Goal: Information Seeking & Learning: Find specific fact

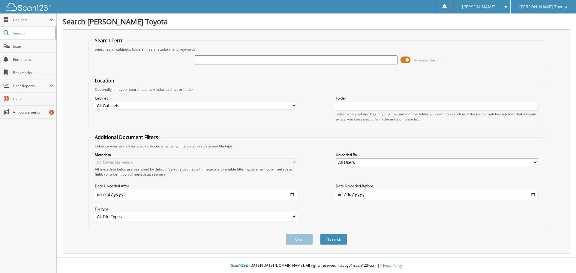
click at [242, 65] on div "Advanced Search" at bounding box center [316, 60] width 449 height 16
click at [240, 61] on input "text" at bounding box center [296, 59] width 202 height 9
type input "nasura"
click at [267, 107] on select "All Cabinets DEALS REPAIR ORDERS Test1 Needs Filing" at bounding box center [196, 105] width 202 height 7
select select "10354"
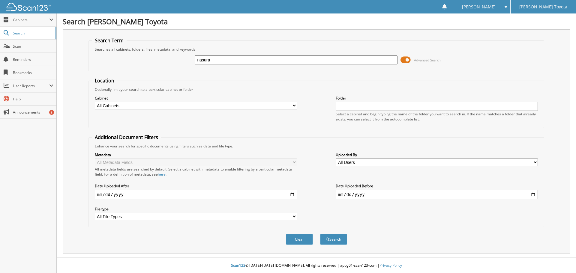
click at [95, 102] on select "All Cabinets DEALS REPAIR ORDERS Test1 Needs Filing" at bounding box center [196, 105] width 202 height 7
click at [338, 242] on button "Search" at bounding box center [333, 239] width 27 height 11
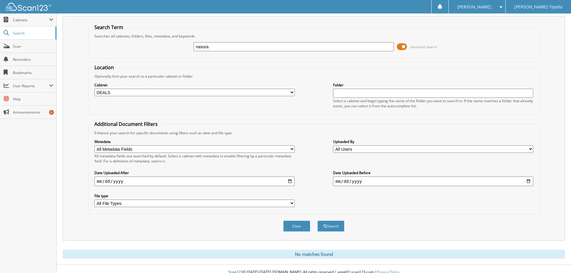
scroll to position [20, 0]
